Goal: Transaction & Acquisition: Subscribe to service/newsletter

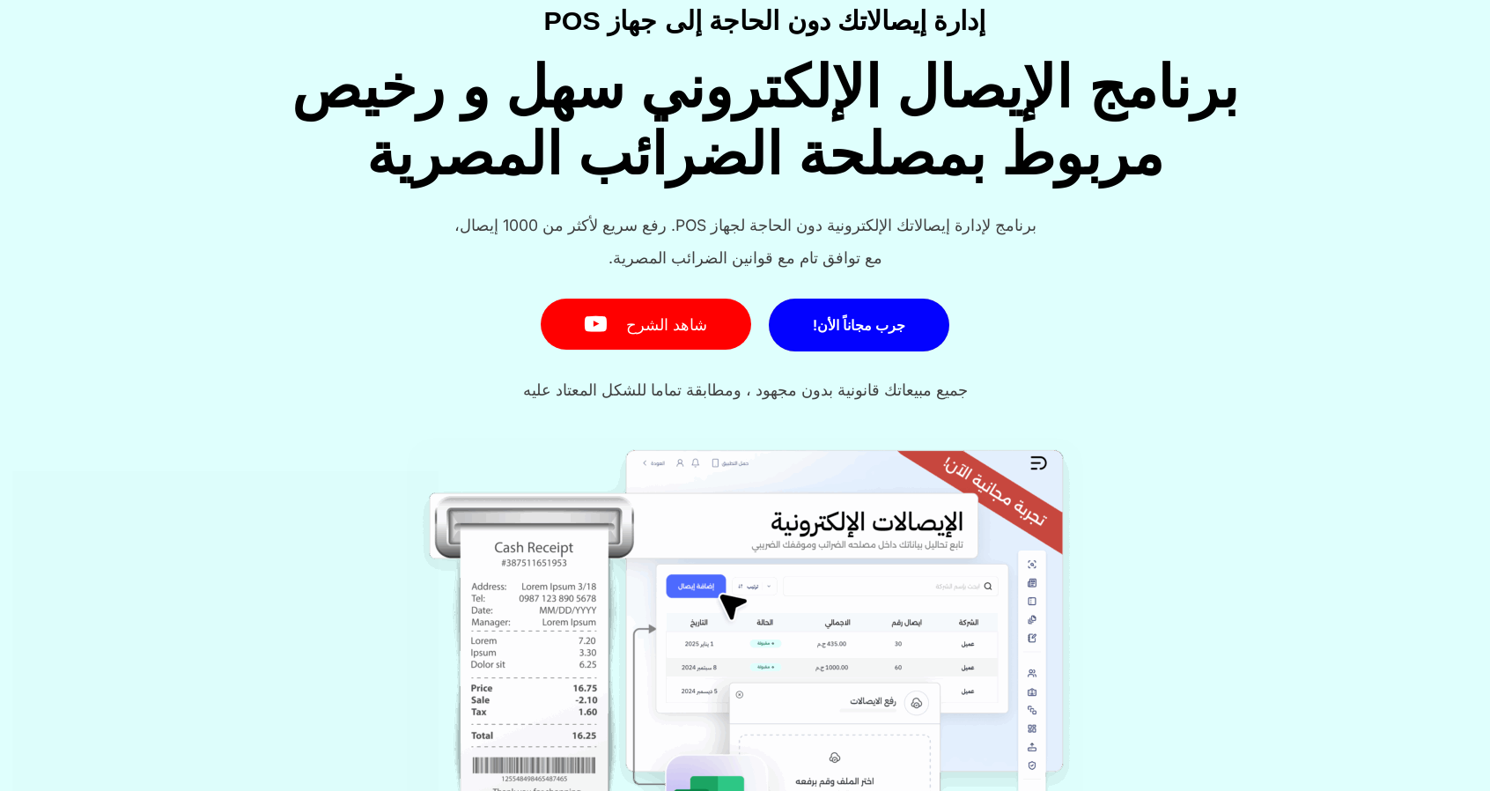
scroll to position [117, 0]
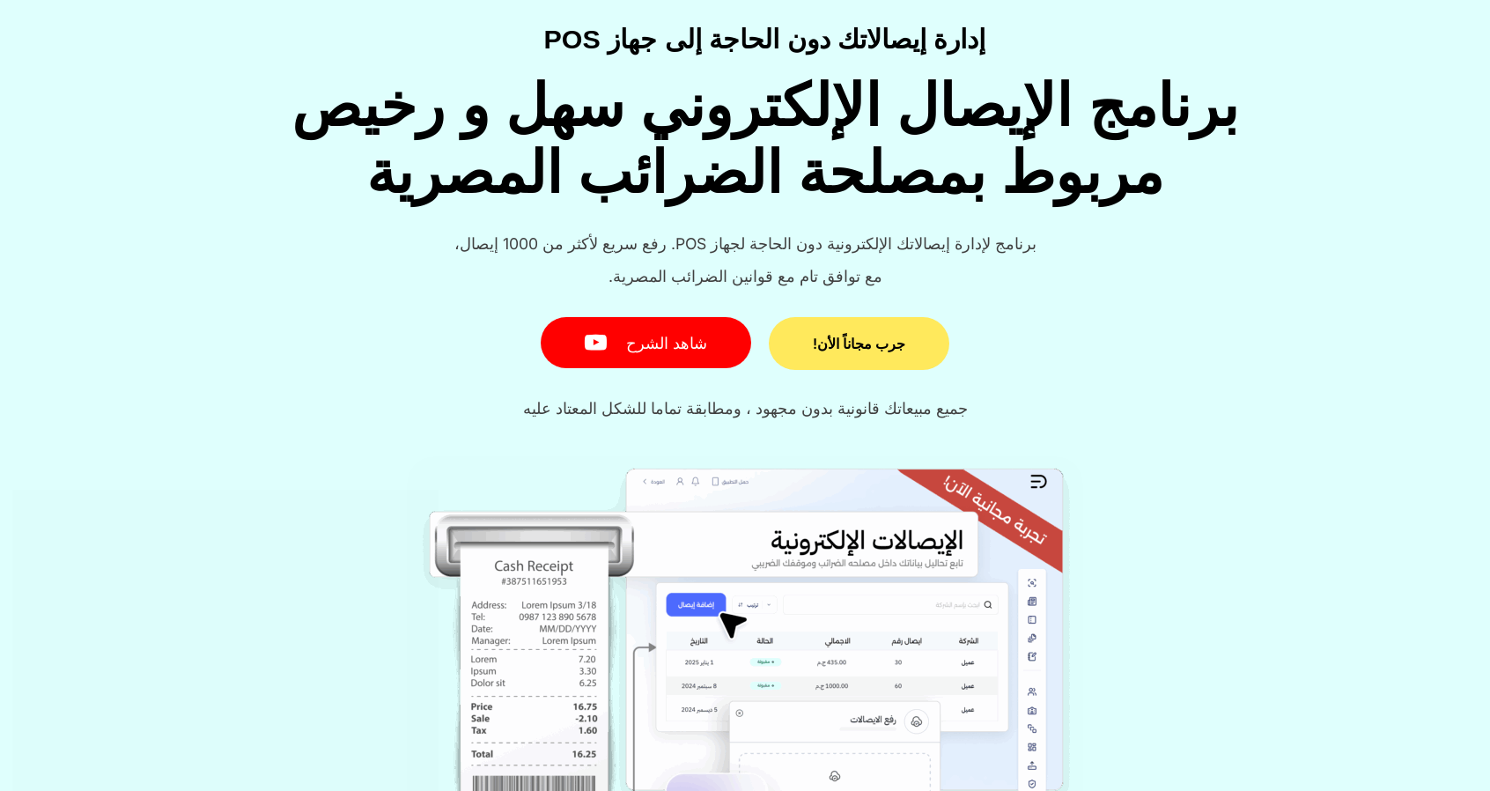
click at [845, 354] on link "جرب مجاناً الأن!" at bounding box center [859, 343] width 181 height 53
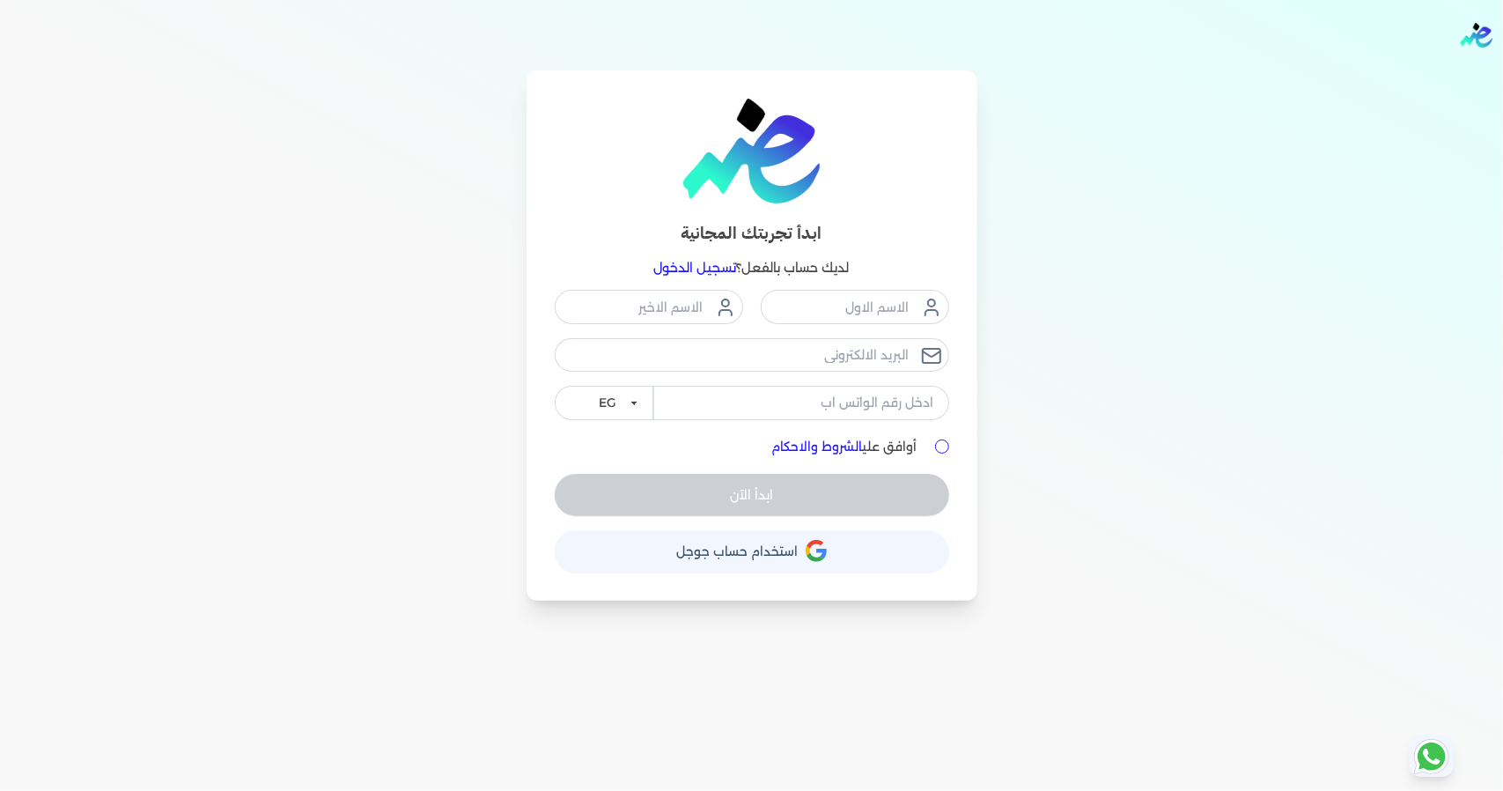
click at [940, 438] on div "أوافق علي الشروط والاحكام" at bounding box center [752, 447] width 395 height 18
click at [940, 446] on input "أوافق علي الشروط والاحكام" at bounding box center [942, 446] width 14 height 14
checkbox input "true"
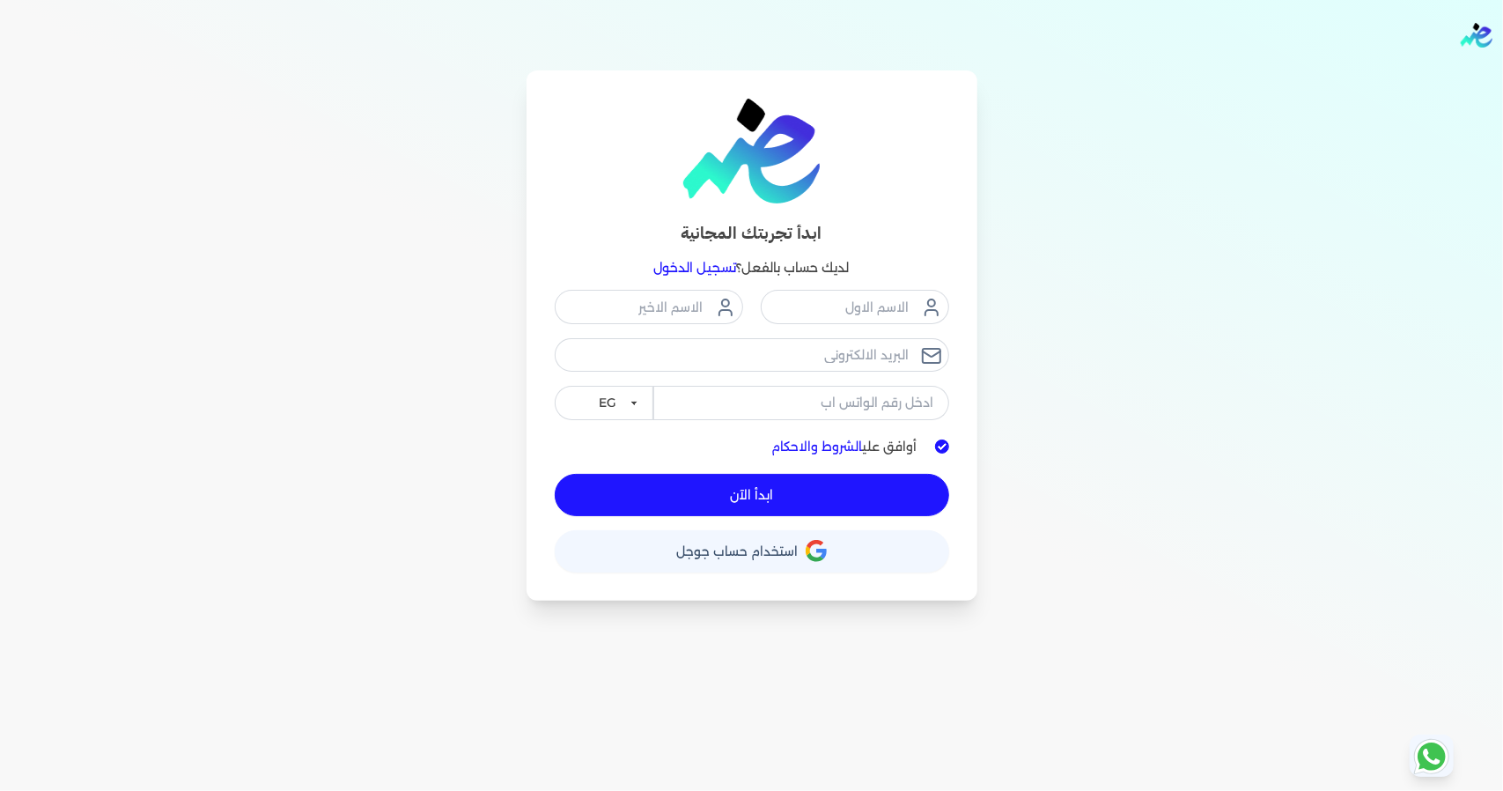
click at [861, 551] on button "حساب استخدام حساب جوجل" at bounding box center [752, 551] width 395 height 42
click at [794, 545] on span "استخدام حساب جوجل" at bounding box center [738, 551] width 122 height 12
